Goal: Task Accomplishment & Management: Manage account settings

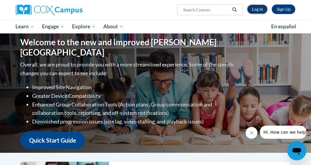
click at [254, 11] on link "Log In" at bounding box center [257, 9] width 21 height 10
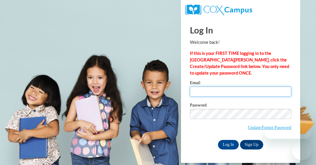
type input "jherbert@lburg.k12.in.us"
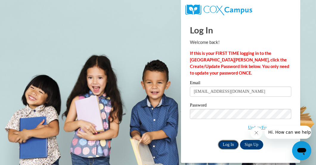
click at [231, 142] on input "Log In" at bounding box center [228, 145] width 21 height 10
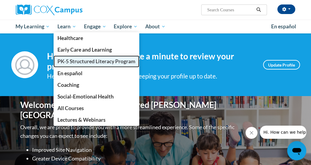
click at [75, 60] on span "PK-5 Structured Literacy Program" at bounding box center [97, 61] width 78 height 6
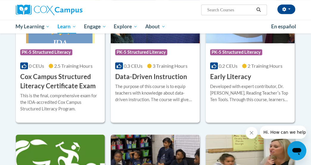
scroll to position [246, 0]
